Goal: Navigation & Orientation: Find specific page/section

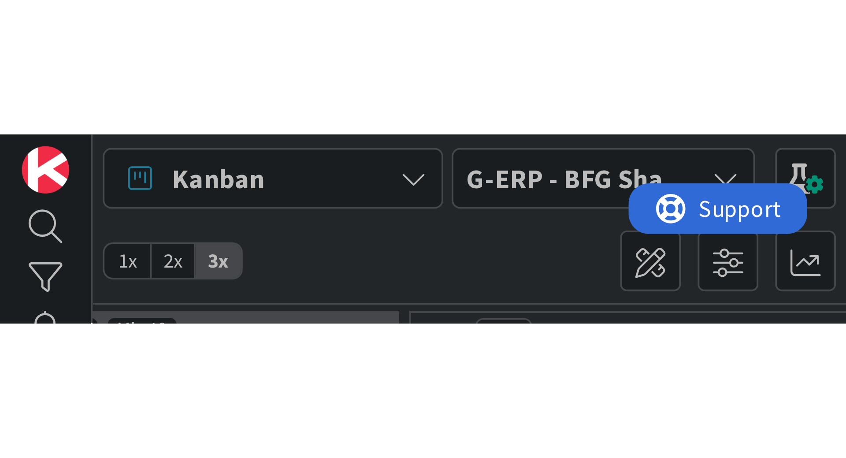
scroll to position [0, 151]
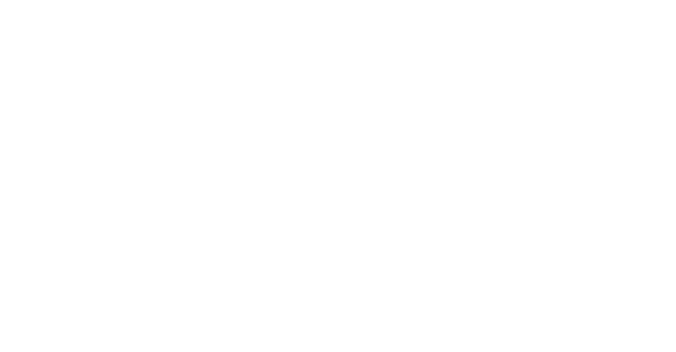
type textarea "x"
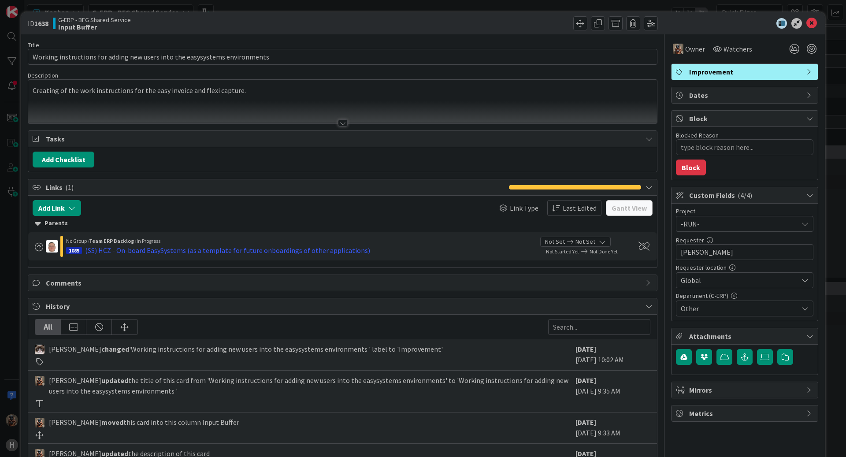
type textarea "x"
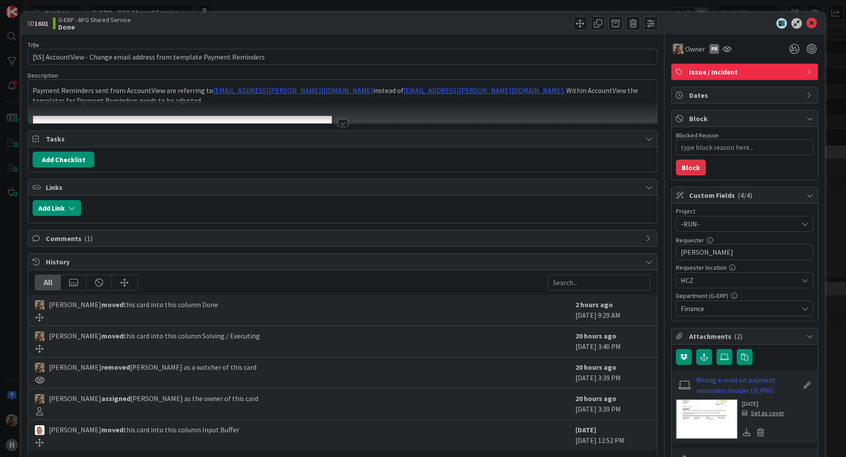
type textarea "x"
